Goal: Complete application form

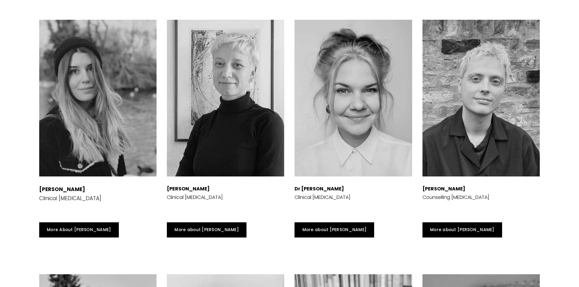
scroll to position [1369, 0]
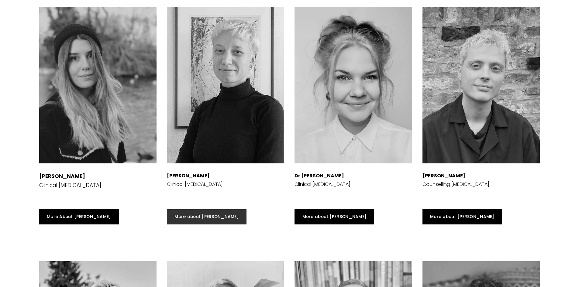
click at [190, 225] on link "More about [PERSON_NAME]" at bounding box center [207, 217] width 80 height 15
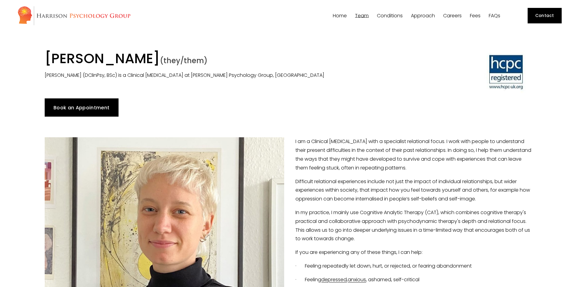
click at [375, 188] on p "Difficult relational experiences include not just the impact of individual rela…" at bounding box center [290, 191] width 490 height 26
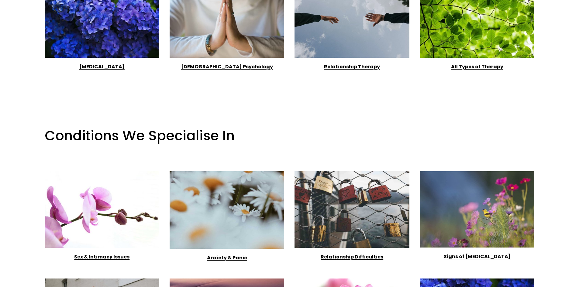
scroll to position [700, 0]
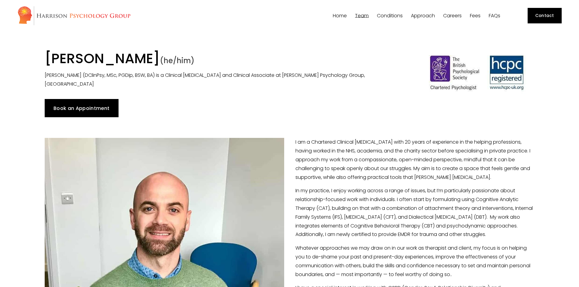
click at [82, 15] on img at bounding box center [73, 16] width 113 height 20
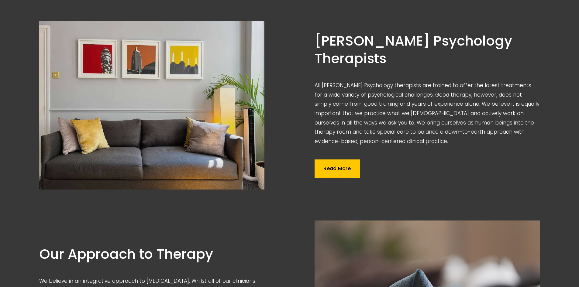
scroll to position [578, 0]
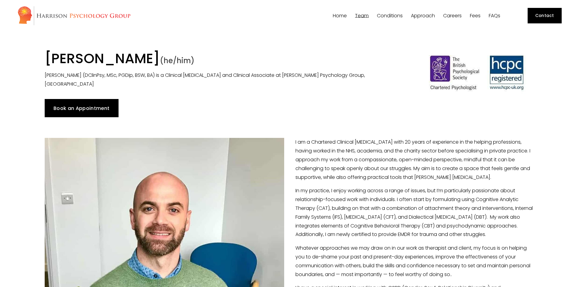
click at [544, 19] on link "Contact" at bounding box center [545, 15] width 34 height 15
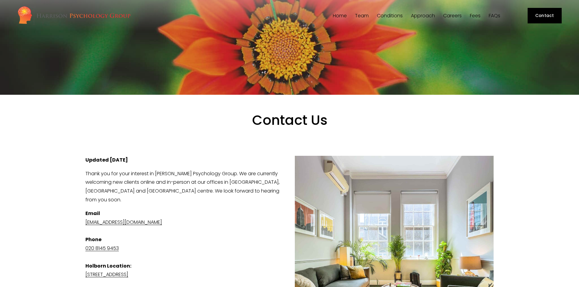
click at [491, 15] on link "FAQs" at bounding box center [495, 16] width 12 height 6
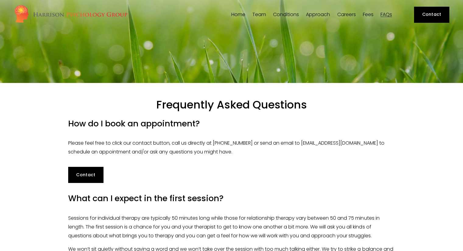
click at [237, 15] on link "Home" at bounding box center [238, 15] width 14 height 6
click at [440, 12] on link "Contact" at bounding box center [431, 15] width 35 height 16
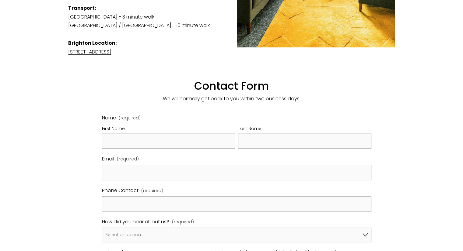
scroll to position [271, 0]
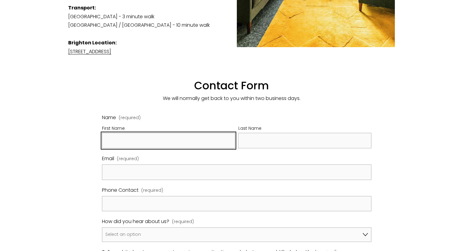
click at [179, 133] on input "First Name" at bounding box center [168, 141] width 133 height 16
type input "William"
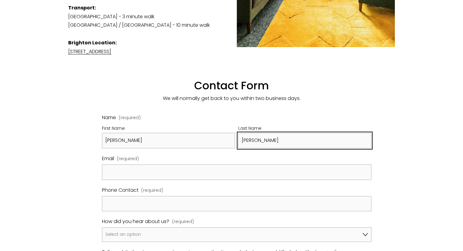
type input "Foulds"
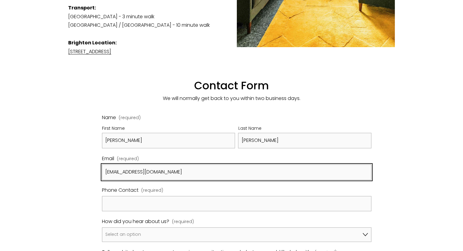
type input "williamfoulds@gmail.com"
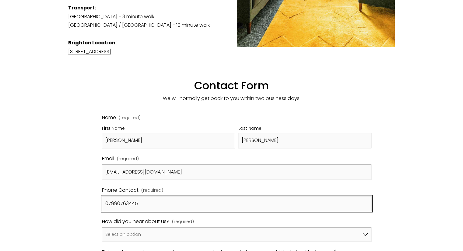
scroll to position [319, 0]
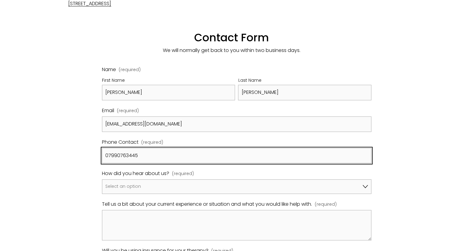
type input "07990763445"
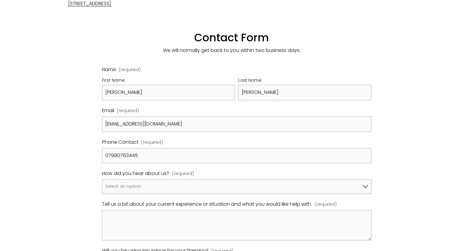
click at [233, 185] on div "Name (required) First Name William Last Name Foulds Email (required) williamfou…" at bounding box center [236, 168] width 269 height 206
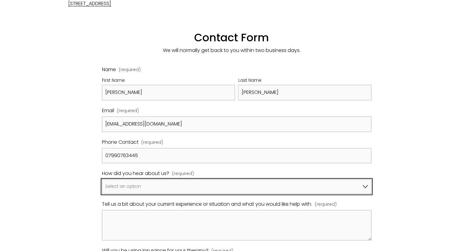
click at [228, 179] on select "Select an option Google A friend/family member told me about you I've been refe…" at bounding box center [236, 186] width 269 height 15
select select "Bupa Website"
click at [102, 179] on select "Select an option Google A friend/family member told me about you I've been refe…" at bounding box center [236, 186] width 269 height 15
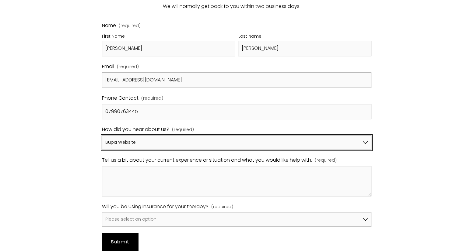
scroll to position [367, 0]
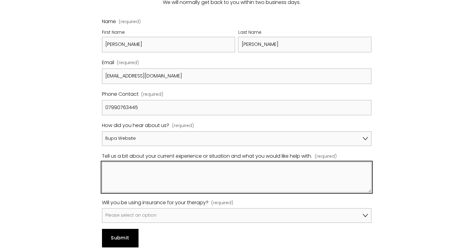
click at [208, 168] on textarea "Tell us a bit about your current experience or situation and what you would lik…" at bounding box center [236, 177] width 269 height 30
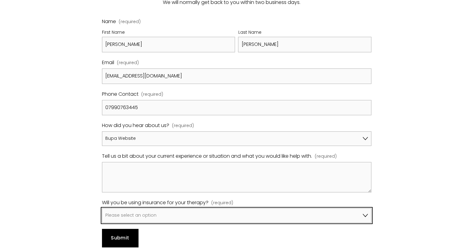
click at [211, 208] on select "Please select an option No, I won't be using insurance Yes, I will be using Avi…" at bounding box center [236, 215] width 269 height 15
select select "Yes, I will be using Bupa"
click at [102, 208] on select "Please select an option No, I won't be using insurance Yes, I will be using Avi…" at bounding box center [236, 215] width 269 height 15
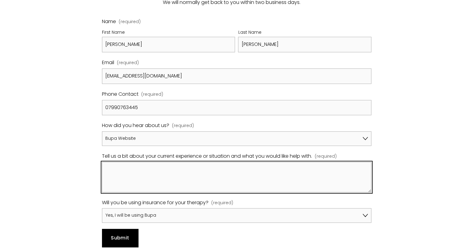
click at [185, 163] on textarea "Tell us a bit about your current experience or situation and what you would lik…" at bounding box center [236, 177] width 269 height 30
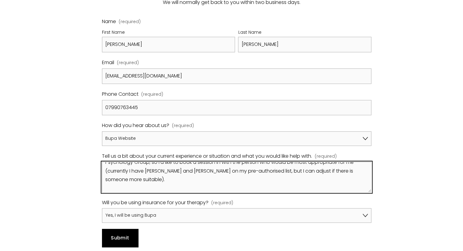
scroll to position [51, 0]
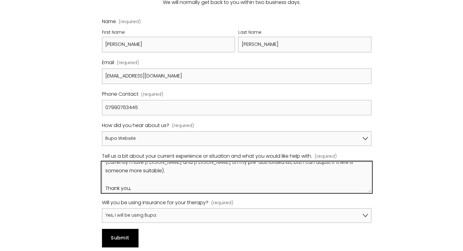
type textarea "I have had an assessment with a Bupa Psychologist and they have referred me on …"
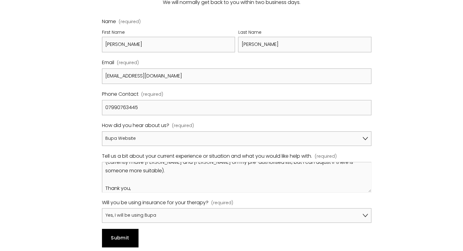
click at [127, 235] on span "Submit" at bounding box center [120, 238] width 18 height 7
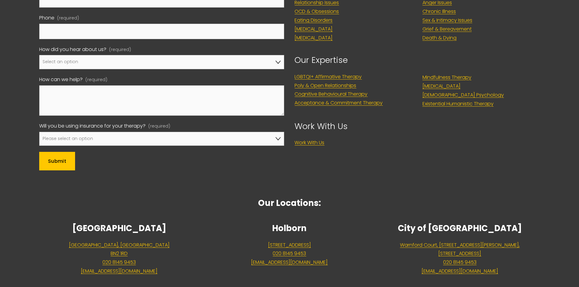
scroll to position [395, 0]
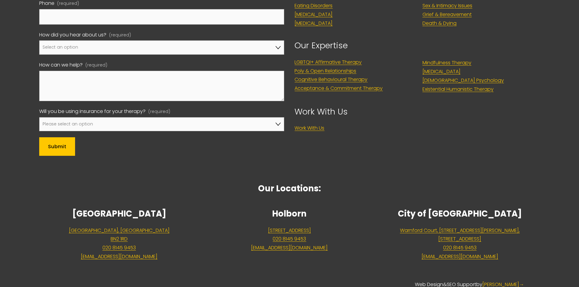
click at [347, 58] on link "LGBTQI+ Affirmative Therapy" at bounding box center [328, 62] width 67 height 9
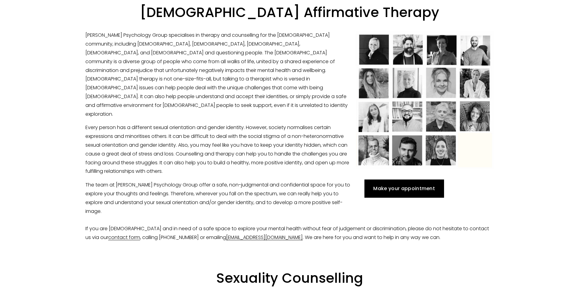
scroll to position [213, 0]
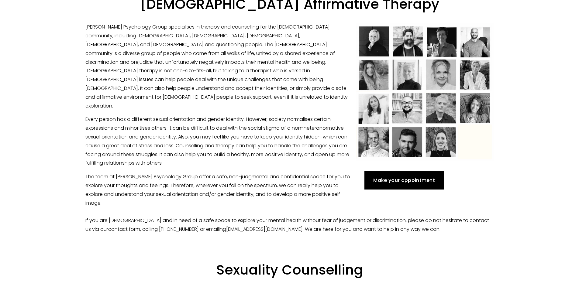
click at [478, 87] on p "[PERSON_NAME] Psychology Group specialises in therapy and counselling for the […" at bounding box center [289, 67] width 409 height 88
click at [408, 84] on p "[PERSON_NAME] Psychology Group specialises in therapy and counselling for the […" at bounding box center [289, 67] width 409 height 88
click at [382, 117] on p "Every person has a different sexual orientation and gender identity. However, s…" at bounding box center [289, 141] width 409 height 53
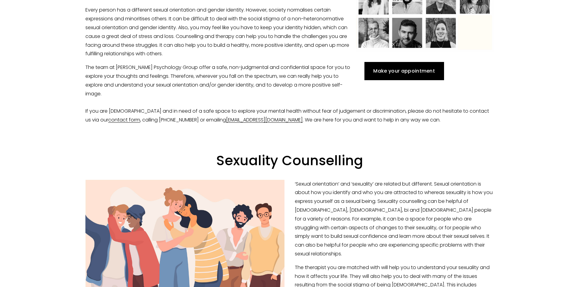
scroll to position [0, 0]
